Goal: Task Accomplishment & Management: Manage account settings

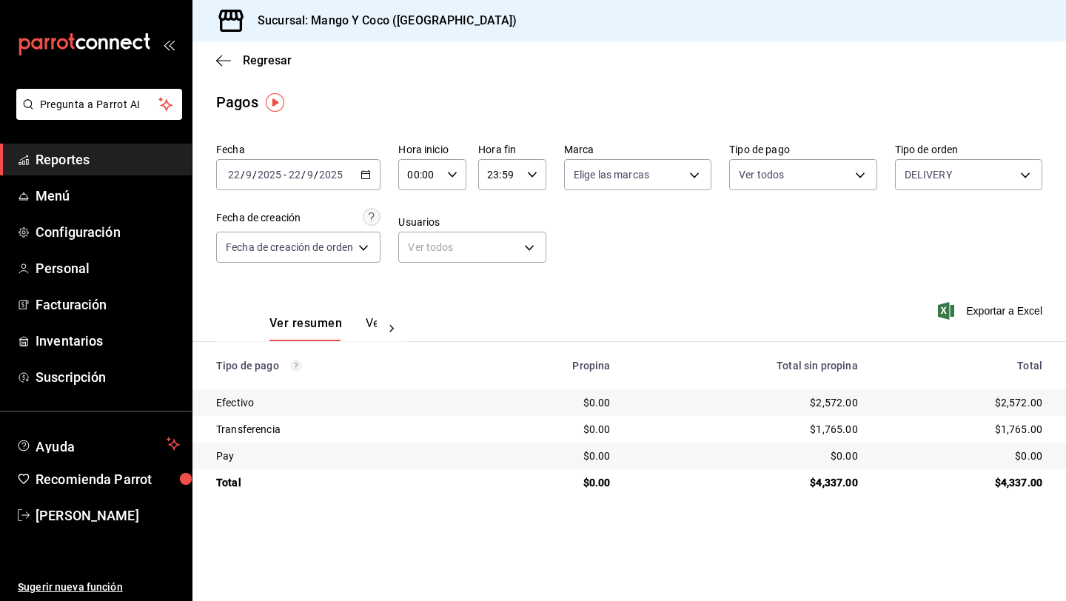
click at [920, 181] on body "Pregunta a Parrot AI Reportes Menú Configuración Personal Facturación Inventari…" at bounding box center [533, 300] width 1066 height 601
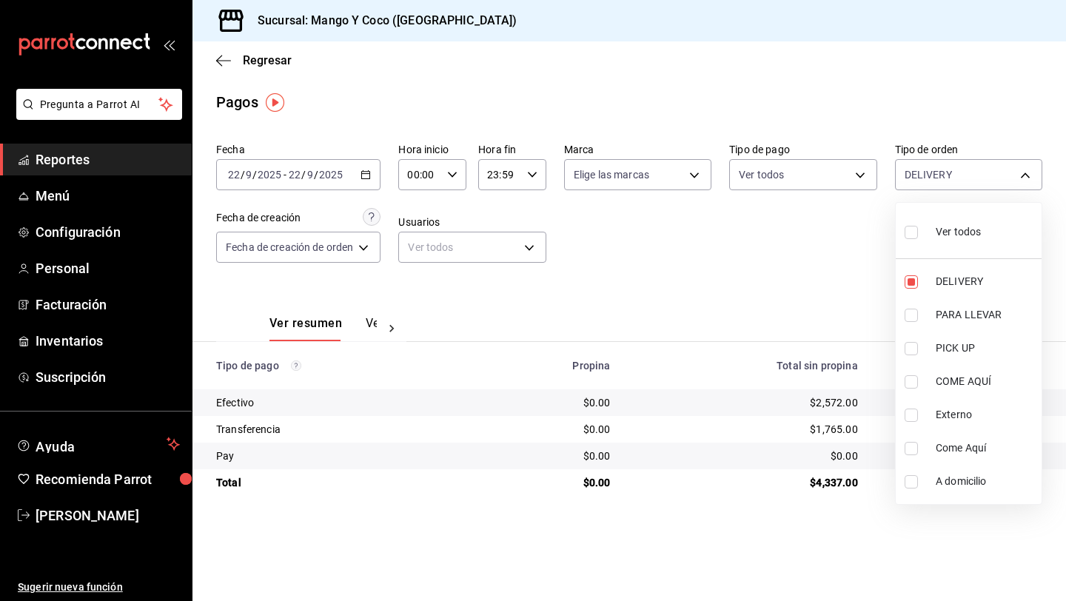
click at [907, 228] on input "checkbox" at bounding box center [911, 232] width 13 height 13
checkbox input "true"
type input "5d557e33-8e3b-4e7a-adf0-e2d1449f445d,e47f4cf5-f69b-47dd-93b4-00143df15fe9,27a36…"
checkbox input "true"
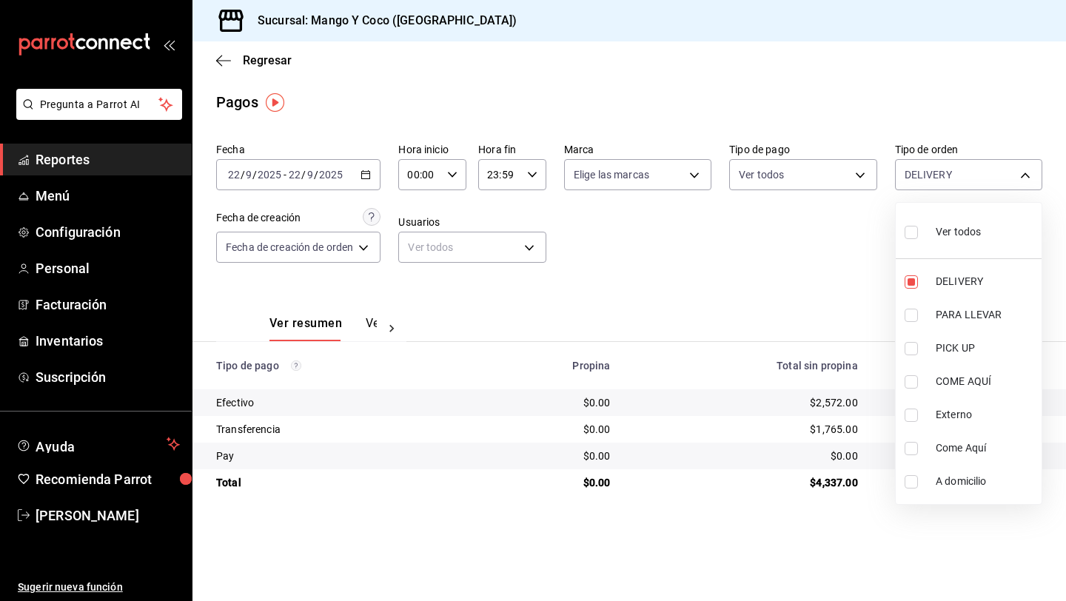
checkbox input "true"
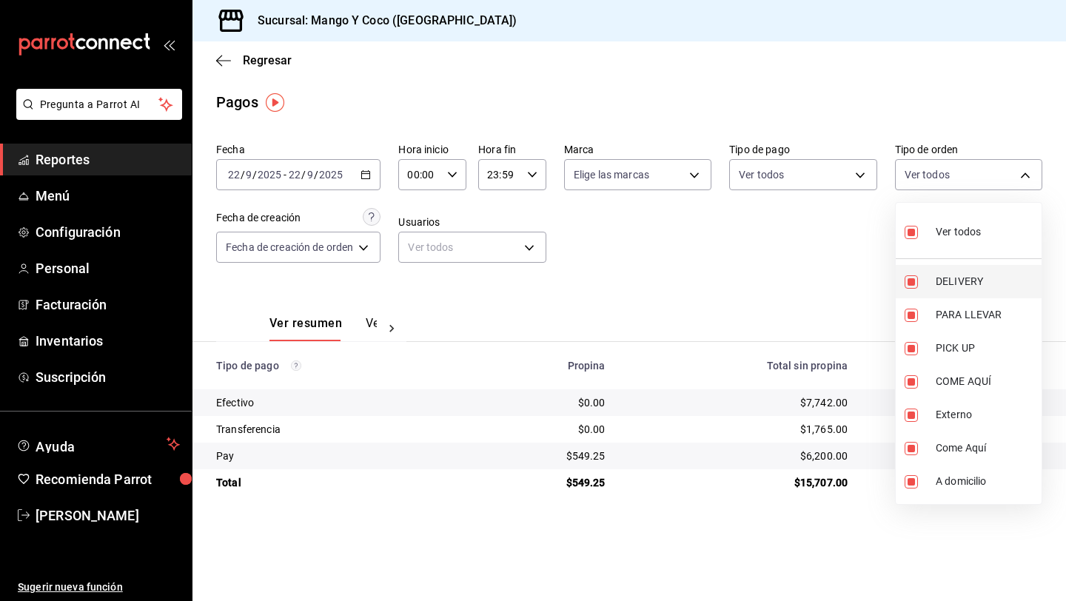
click at [915, 280] on input "checkbox" at bounding box center [911, 281] width 13 height 13
checkbox input "false"
type input "e47f4cf5-f69b-47dd-93b4-00143df15fe9,27a364d8-6312-4869-99a1-f3fb819ac42e,71ca7…"
checkbox input "false"
click at [806, 278] on div at bounding box center [533, 300] width 1066 height 601
